Goal: Communication & Community: Answer question/provide support

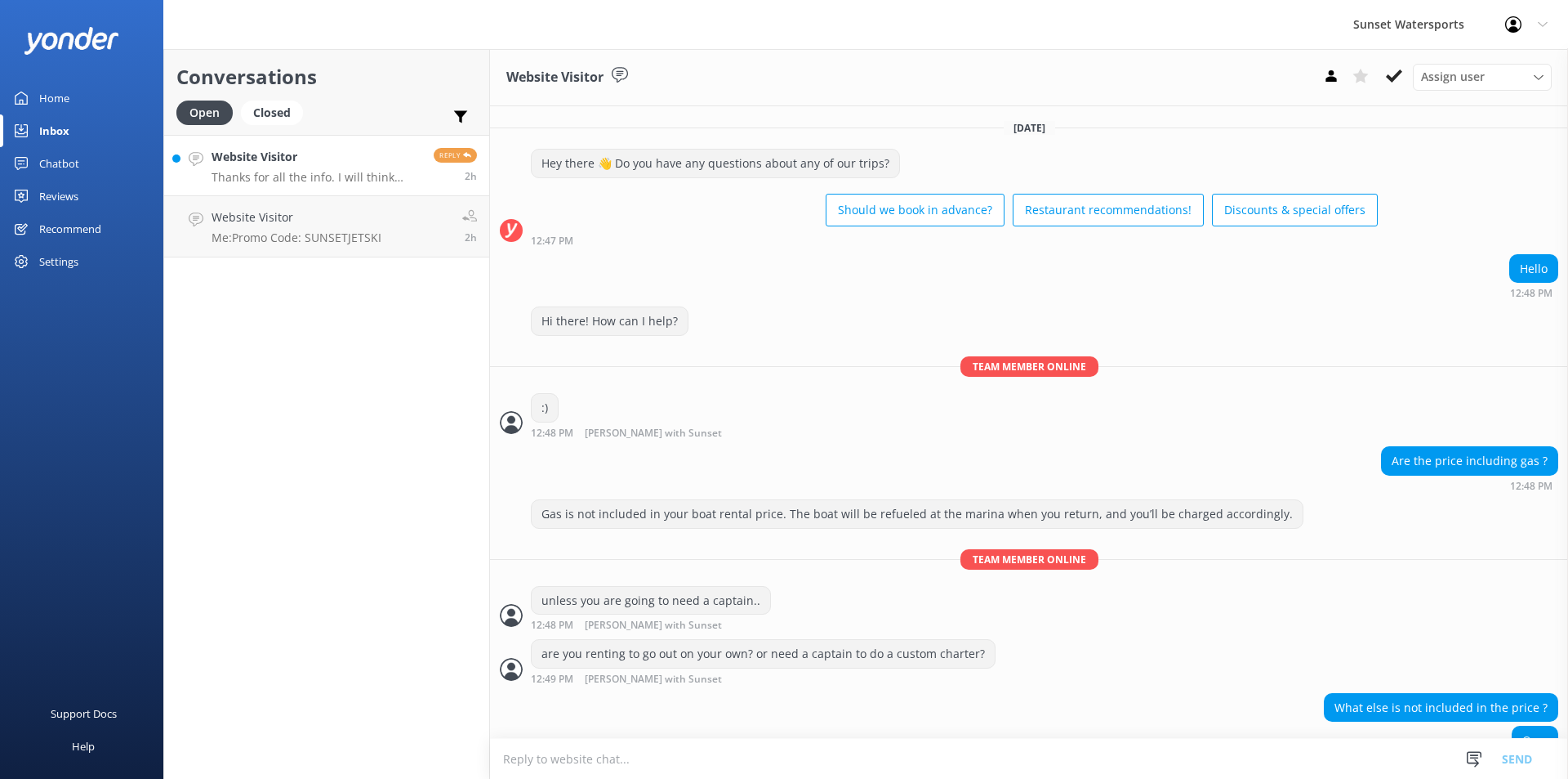
scroll to position [1228, 0]
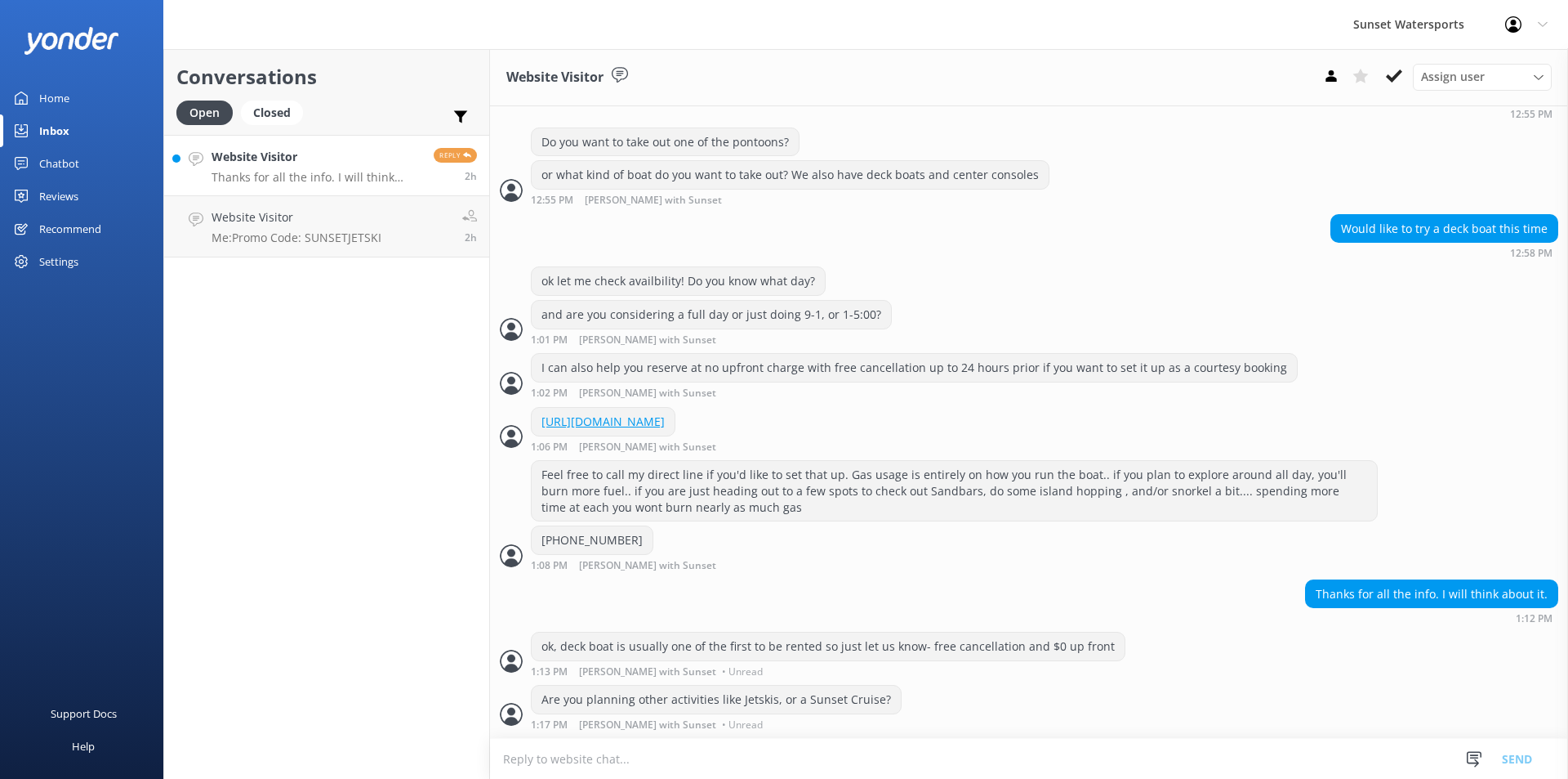
click at [285, 170] on p "Thanks for all the info. I will think about it." at bounding box center [317, 177] width 210 height 15
click at [336, 186] on link "Website Visitor Thanks for all the info. I will think about it. Reply 3h" at bounding box center [326, 165] width 325 height 61
